Goal: Information Seeking & Learning: Learn about a topic

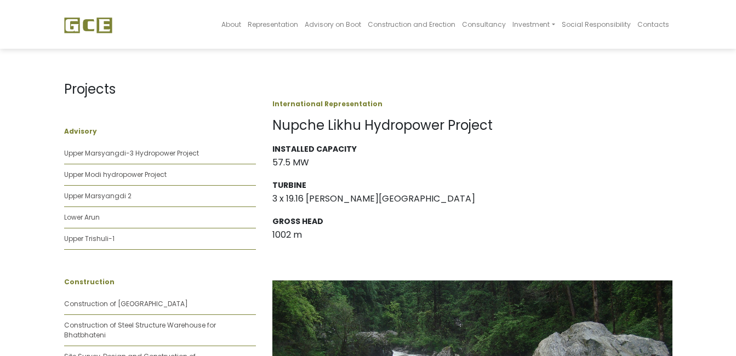
click at [84, 27] on img at bounding box center [88, 25] width 48 height 16
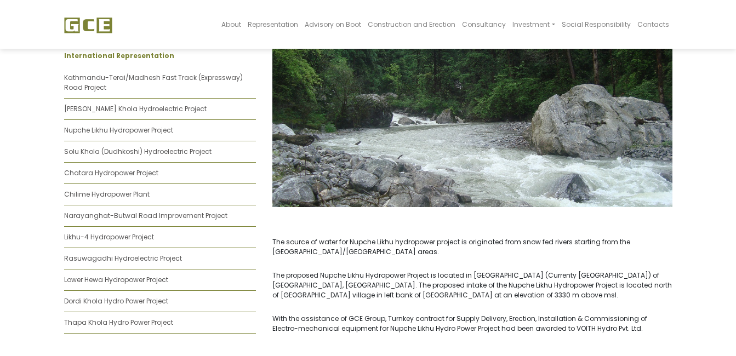
scroll to position [851, 0]
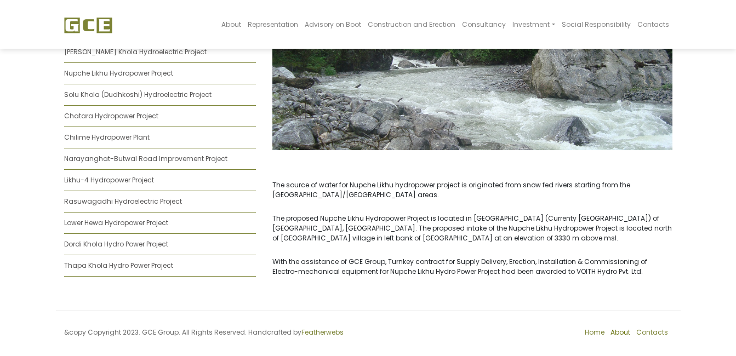
click at [628, 328] on link "About" at bounding box center [621, 332] width 20 height 9
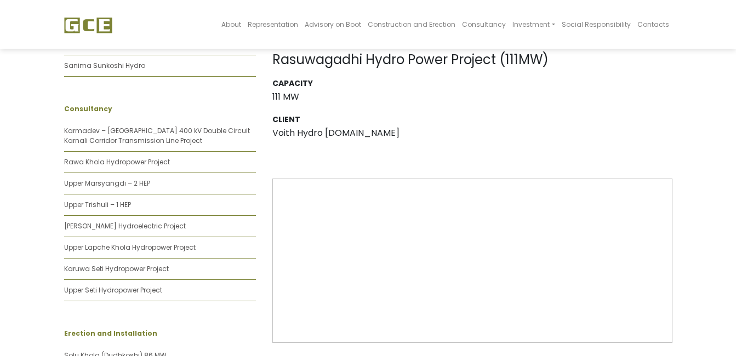
scroll to position [494, 0]
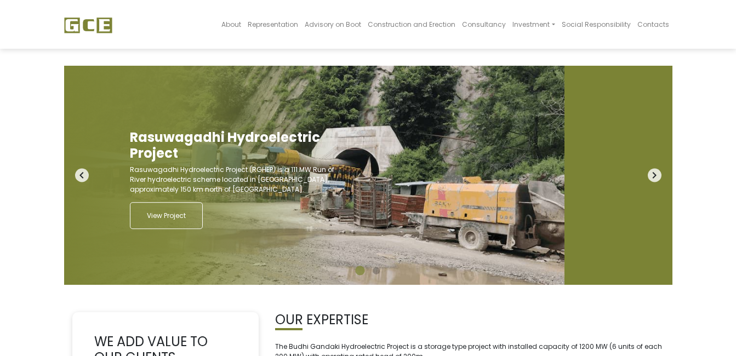
click at [653, 173] on icon "navigate_next" at bounding box center [655, 176] width 14 height 14
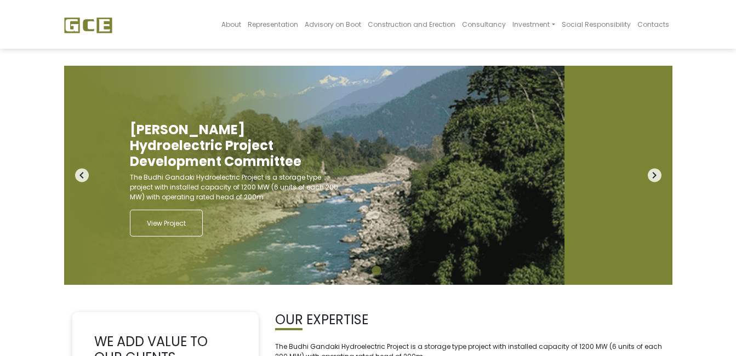
click at [653, 173] on icon "navigate_next" at bounding box center [655, 176] width 14 height 14
click at [536, 28] on span "Investment" at bounding box center [531, 24] width 37 height 9
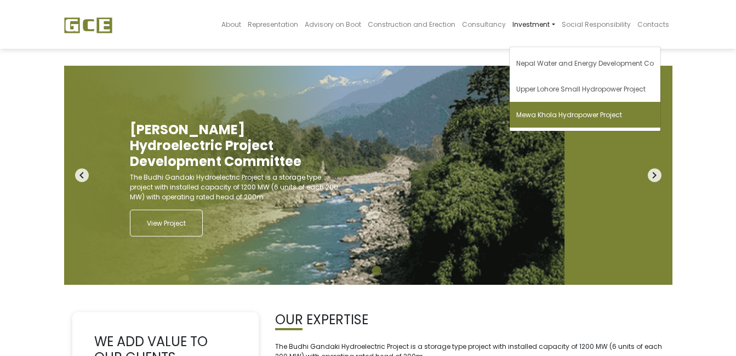
click at [552, 115] on span "Mewa Khola Hydropower Project" at bounding box center [570, 114] width 106 height 9
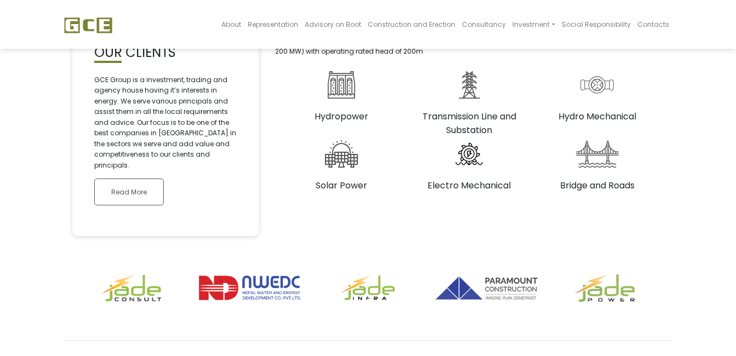
scroll to position [334, 0]
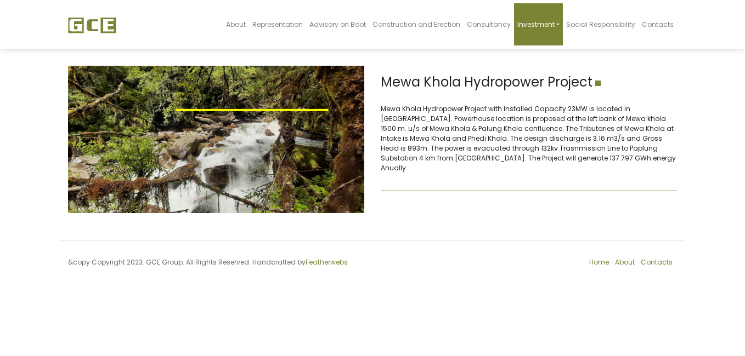
click at [551, 26] on span "Investment" at bounding box center [535, 24] width 37 height 9
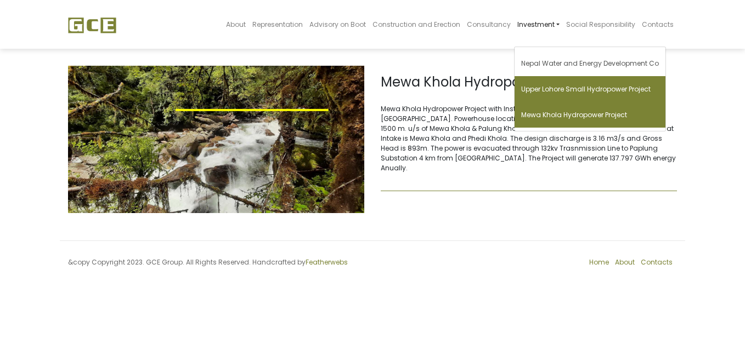
click at [577, 90] on span "Upper Lohore Small Hydropower Project" at bounding box center [585, 88] width 129 height 9
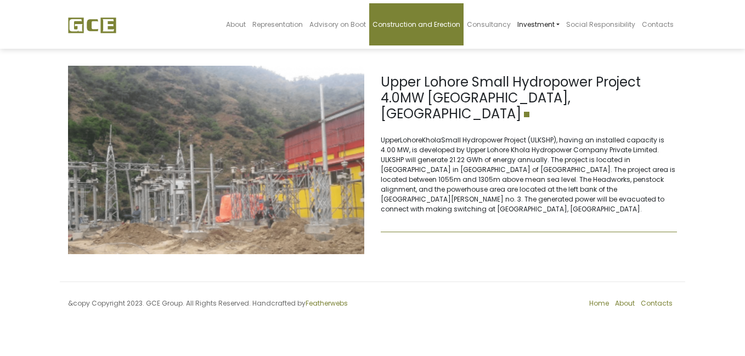
click at [446, 22] on span "Construction and Erection" at bounding box center [416, 24] width 88 height 9
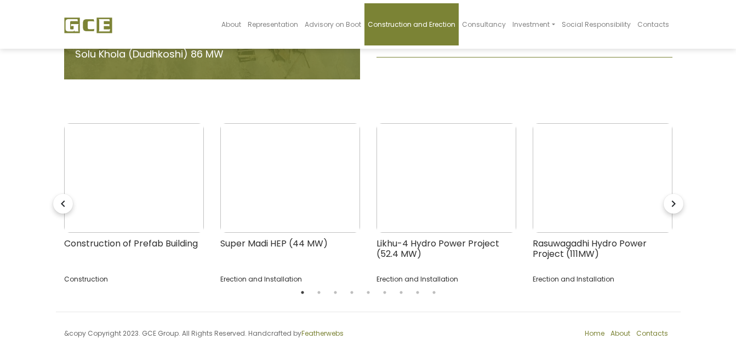
scroll to position [228, 0]
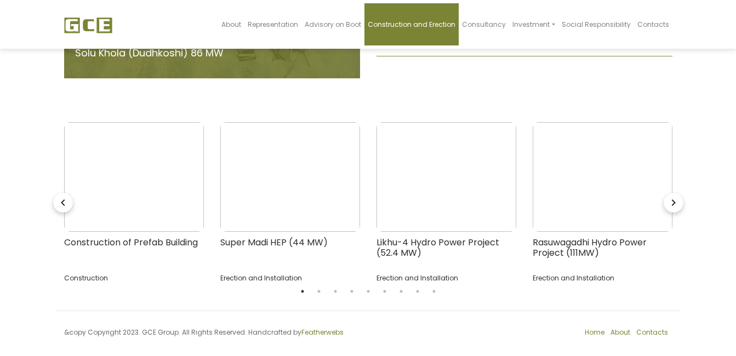
click at [672, 193] on icon "navigate_next" at bounding box center [674, 203] width 20 height 20
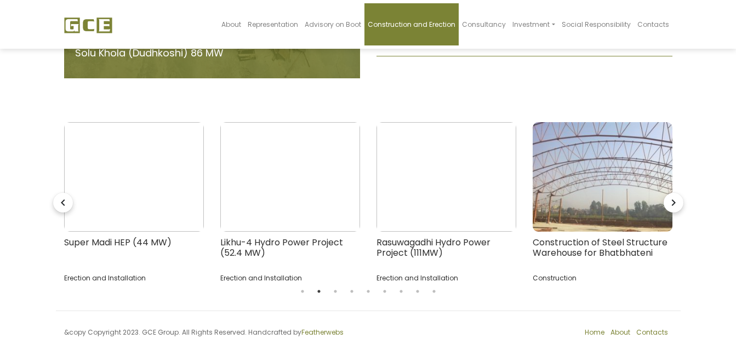
click at [672, 193] on icon "navigate_next" at bounding box center [674, 203] width 20 height 20
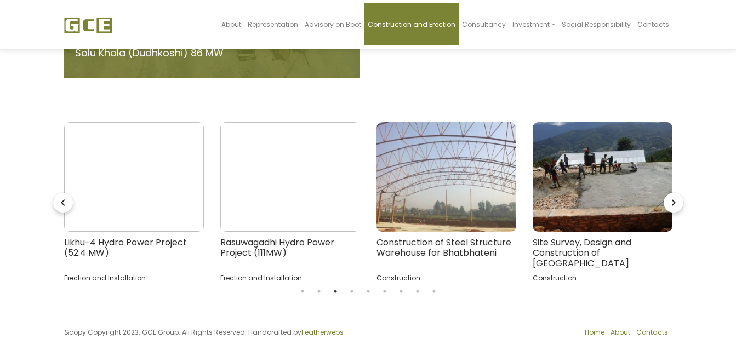
click at [672, 193] on icon "navigate_next" at bounding box center [674, 203] width 20 height 20
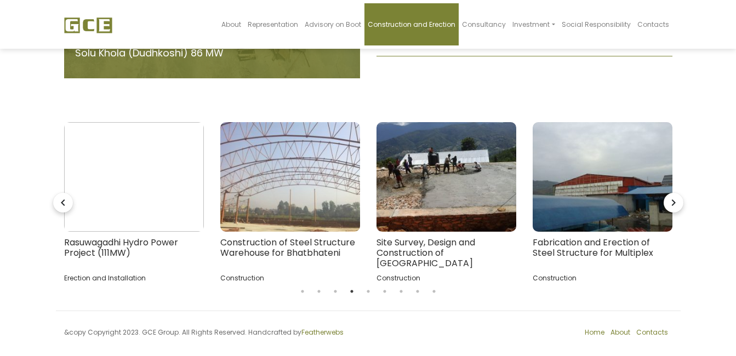
click at [672, 193] on icon "navigate_next" at bounding box center [674, 203] width 20 height 20
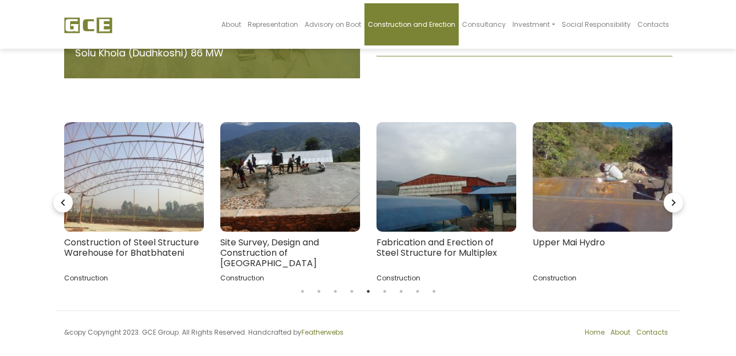
click at [672, 193] on icon "navigate_next" at bounding box center [674, 203] width 20 height 20
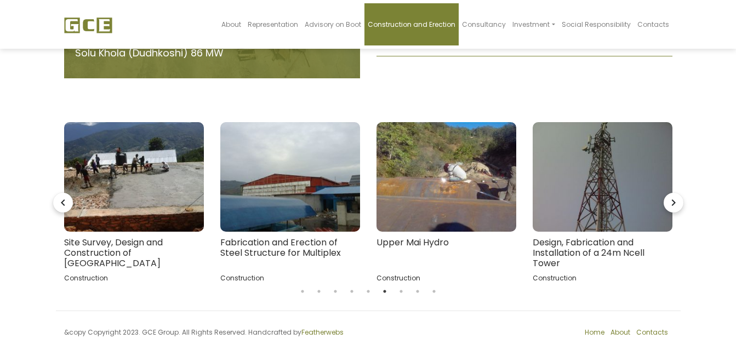
click at [672, 193] on icon "navigate_next" at bounding box center [674, 203] width 20 height 20
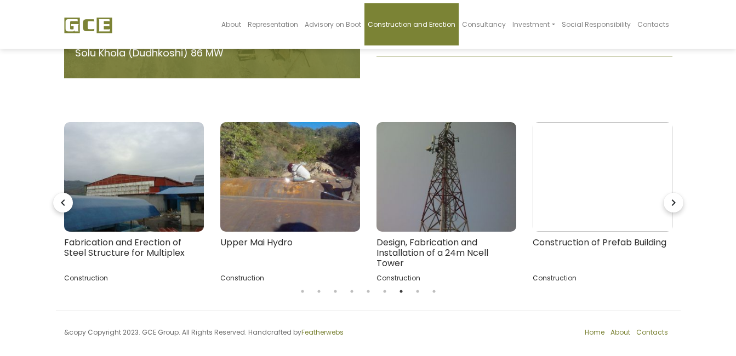
click at [672, 193] on icon "navigate_next" at bounding box center [674, 203] width 20 height 20
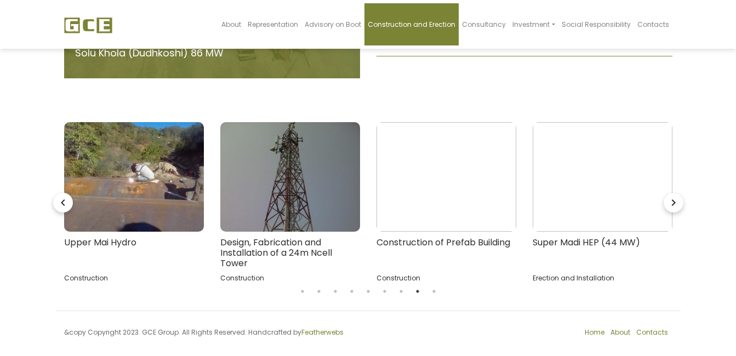
click at [672, 193] on icon "navigate_next" at bounding box center [674, 203] width 20 height 20
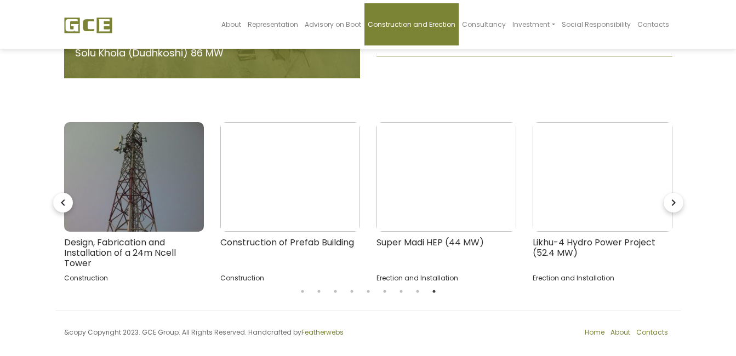
click at [672, 193] on icon "navigate_next" at bounding box center [674, 203] width 20 height 20
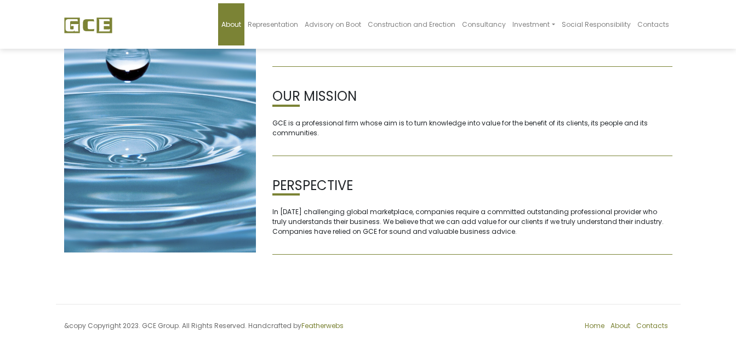
scroll to position [156, 0]
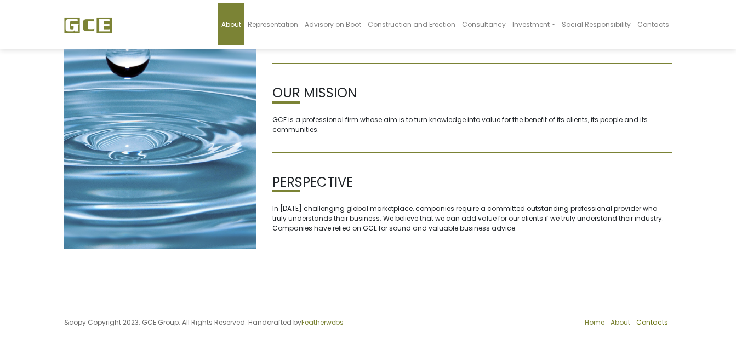
click at [648, 321] on link "Contacts" at bounding box center [653, 322] width 32 height 9
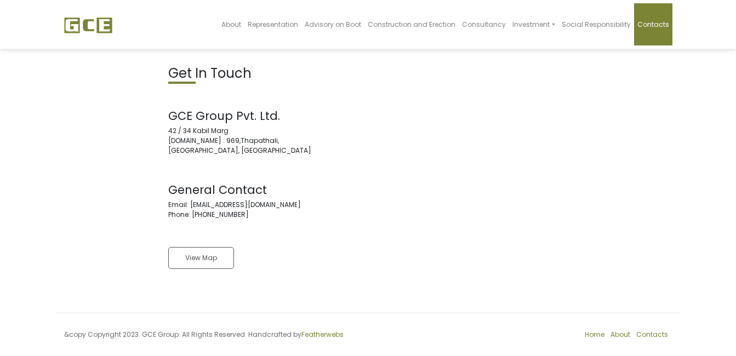
click at [75, 27] on img at bounding box center [88, 25] width 48 height 16
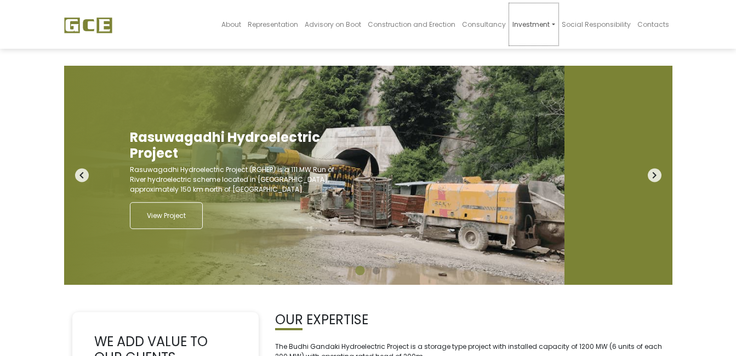
click at [550, 31] on link "Investment" at bounding box center [533, 24] width 49 height 42
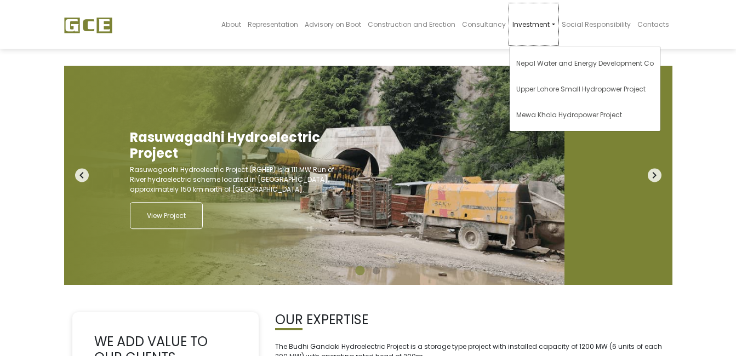
click at [550, 31] on link "Investment" at bounding box center [533, 24] width 49 height 42
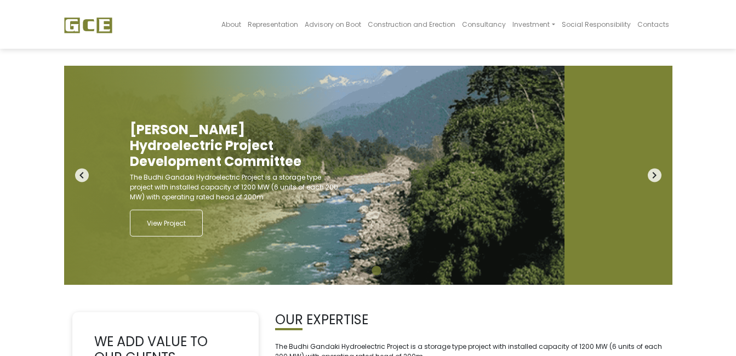
click at [78, 26] on img at bounding box center [88, 25] width 48 height 16
